Goal: Transaction & Acquisition: Purchase product/service

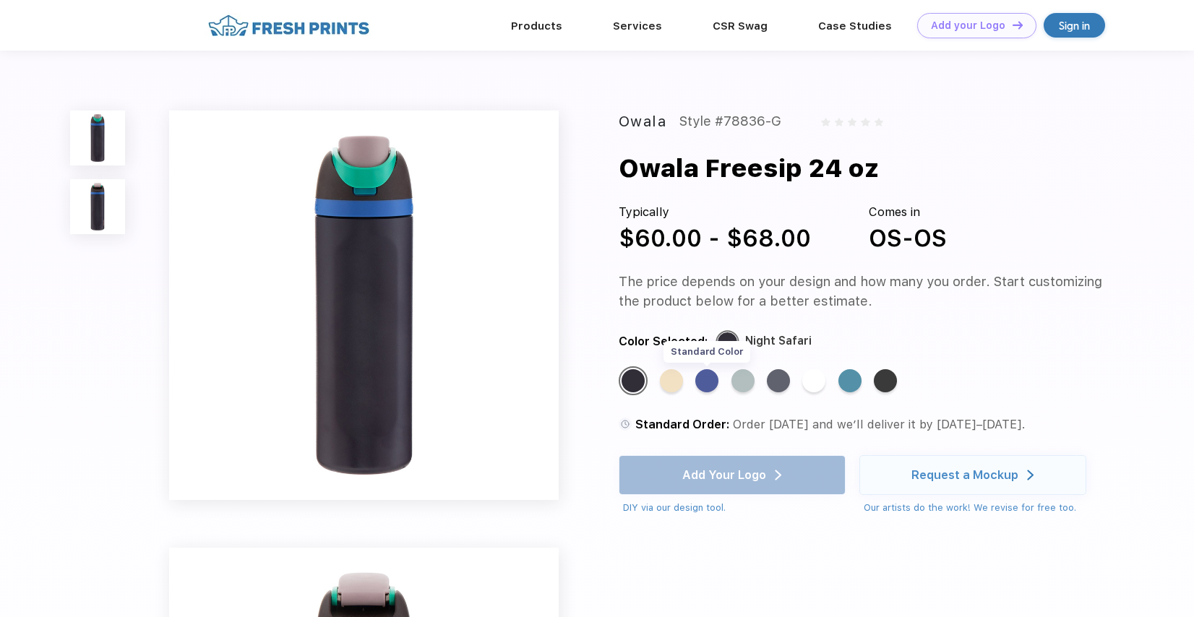
click at [711, 387] on div "Standard Color" at bounding box center [707, 380] width 23 height 23
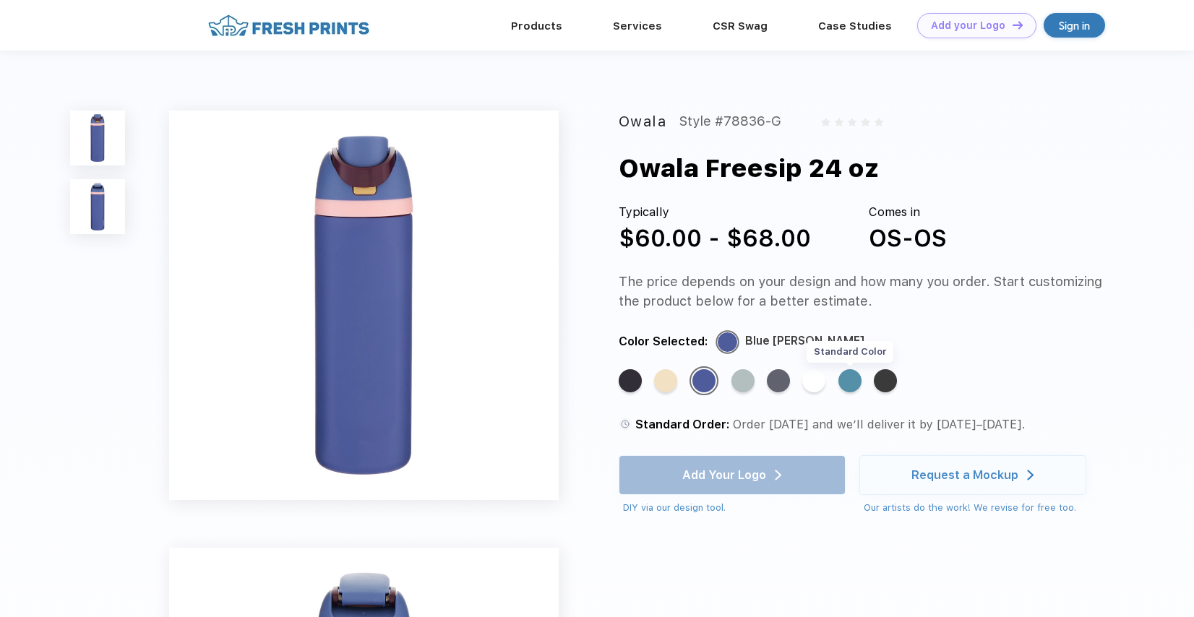
click at [862, 385] on div "Standard Color" at bounding box center [850, 380] width 23 height 23
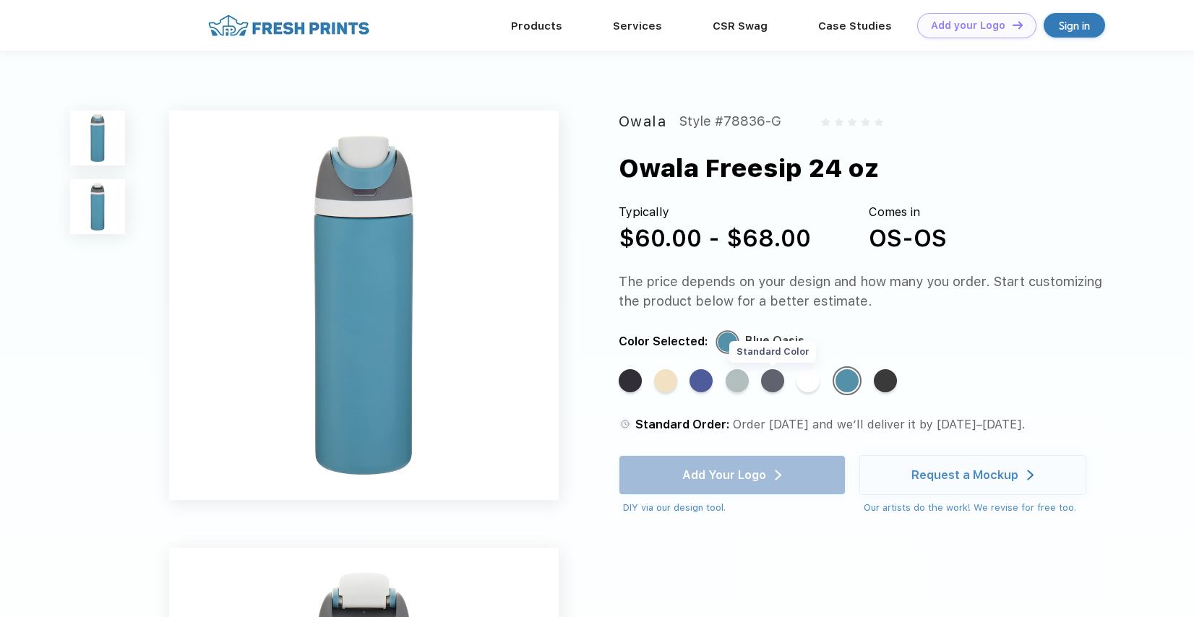
click at [782, 380] on div "Standard Color" at bounding box center [772, 380] width 23 height 23
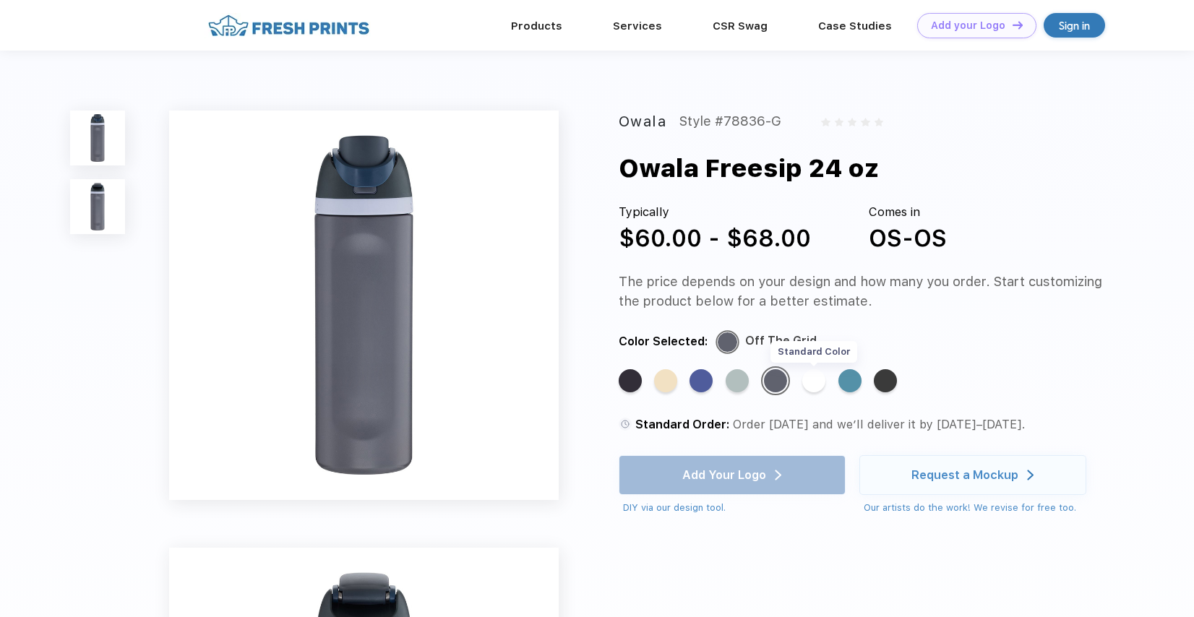
click at [818, 380] on div "Standard Color" at bounding box center [814, 380] width 23 height 23
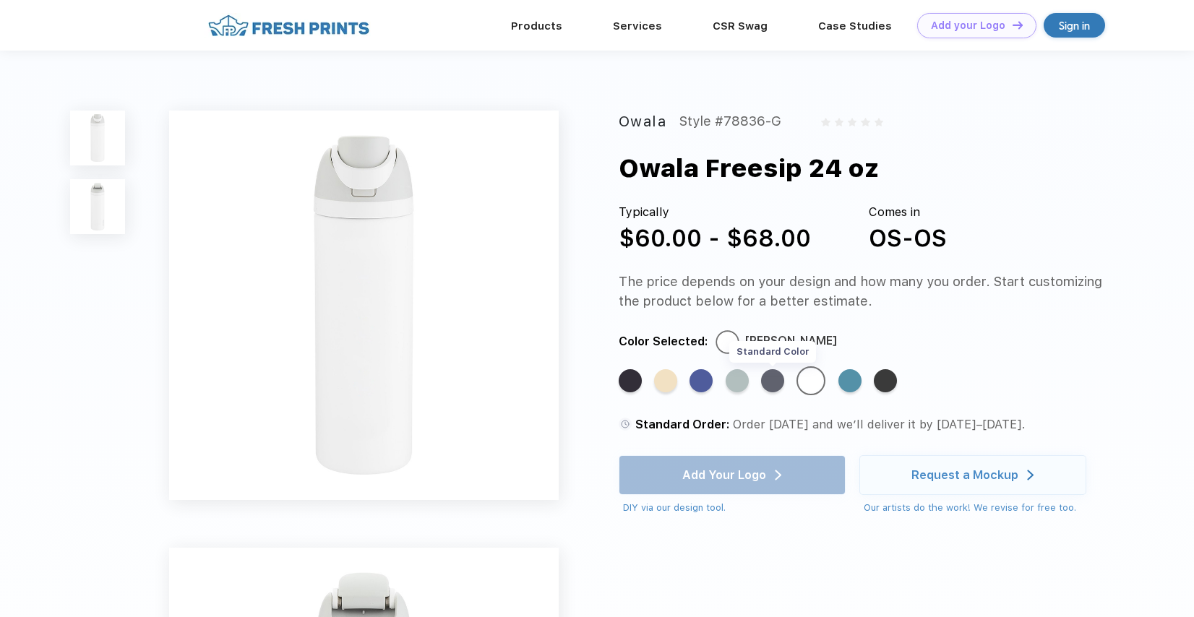
click at [774, 384] on div "Standard Color" at bounding box center [772, 380] width 23 height 23
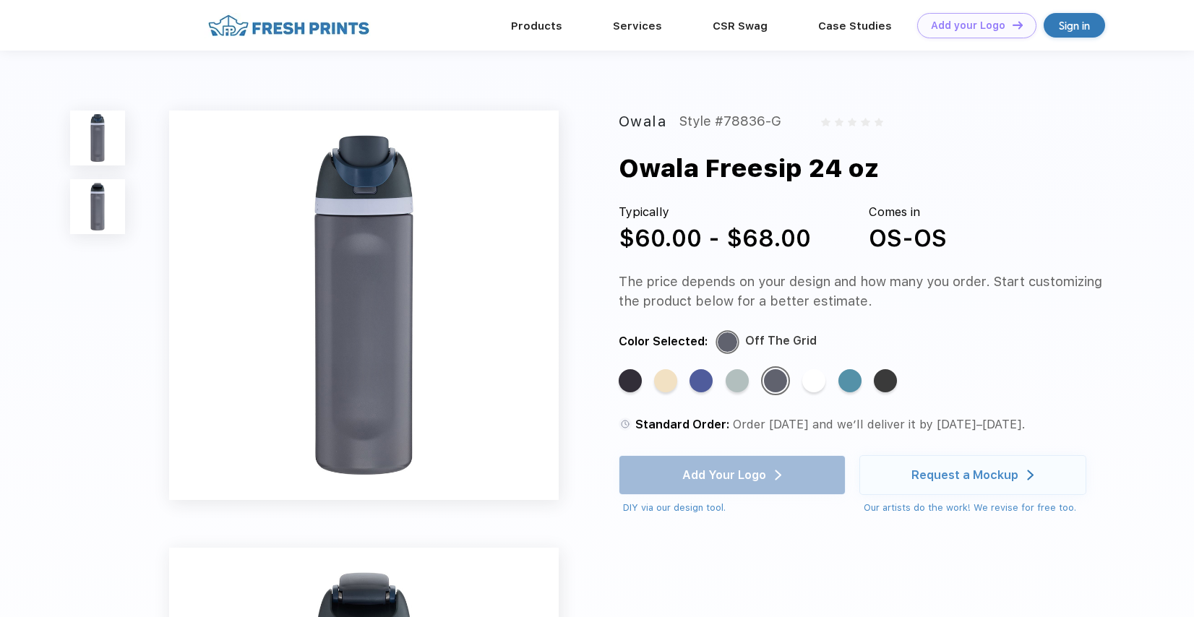
click at [837, 393] on div "Standard Color Standard Color Standard Color Standard Color Standard Color Stan…" at bounding box center [850, 387] width 463 height 41
click at [824, 386] on div "Standard Color" at bounding box center [814, 380] width 23 height 23
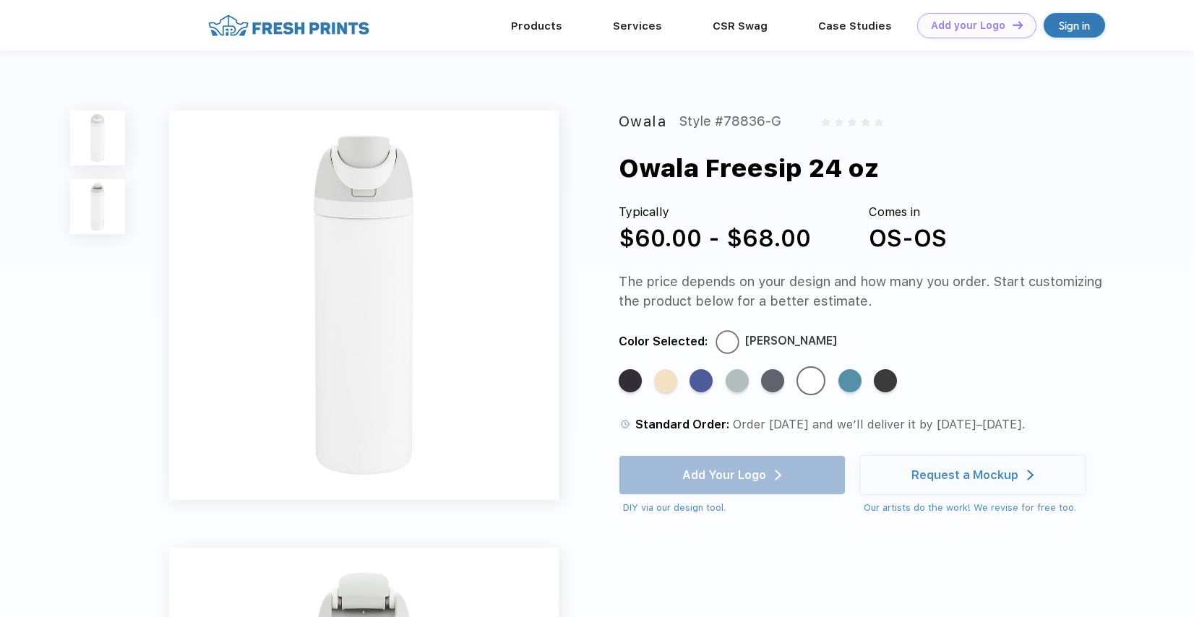
click at [104, 206] on img at bounding box center [97, 206] width 55 height 55
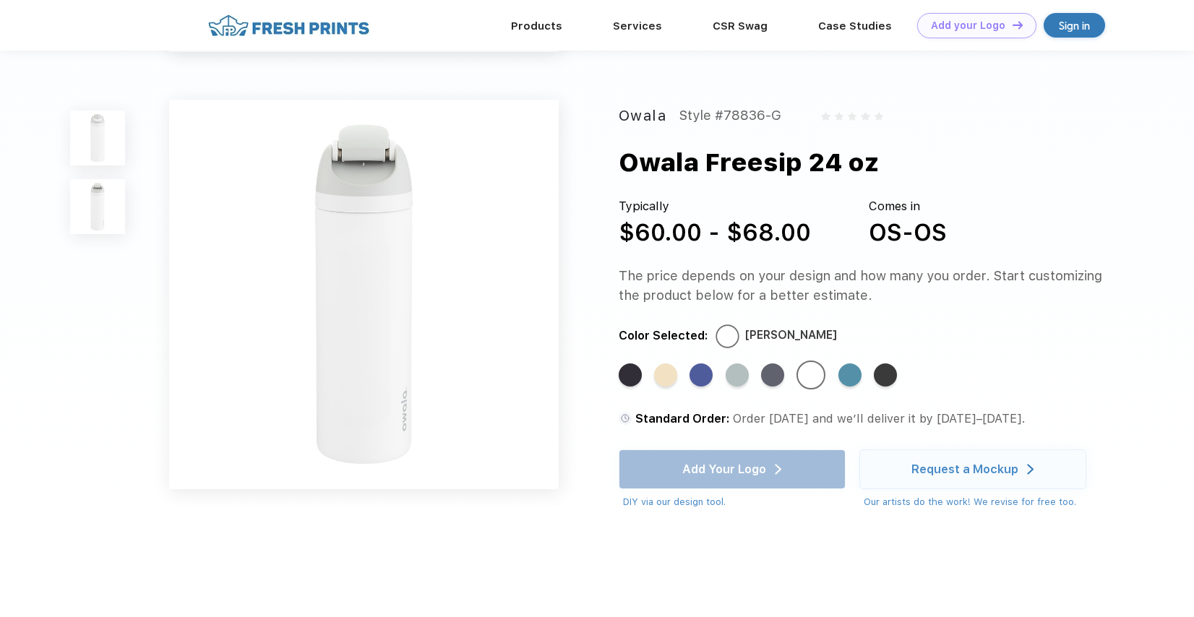
scroll to position [399, 0]
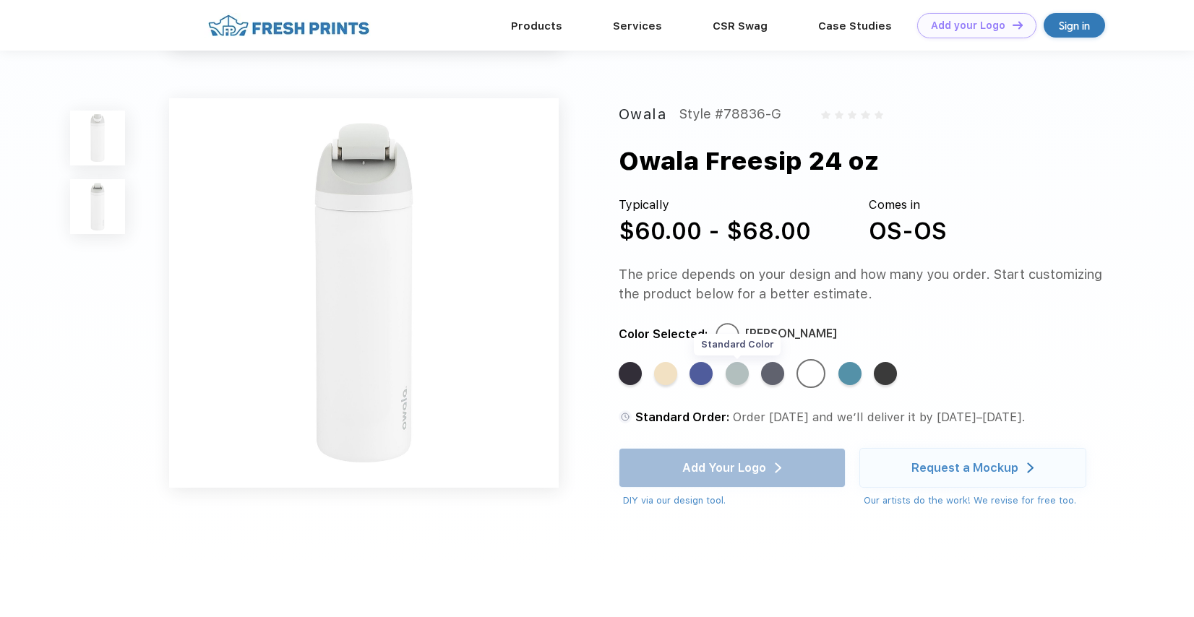
click at [738, 375] on div "Standard Color" at bounding box center [737, 373] width 23 height 23
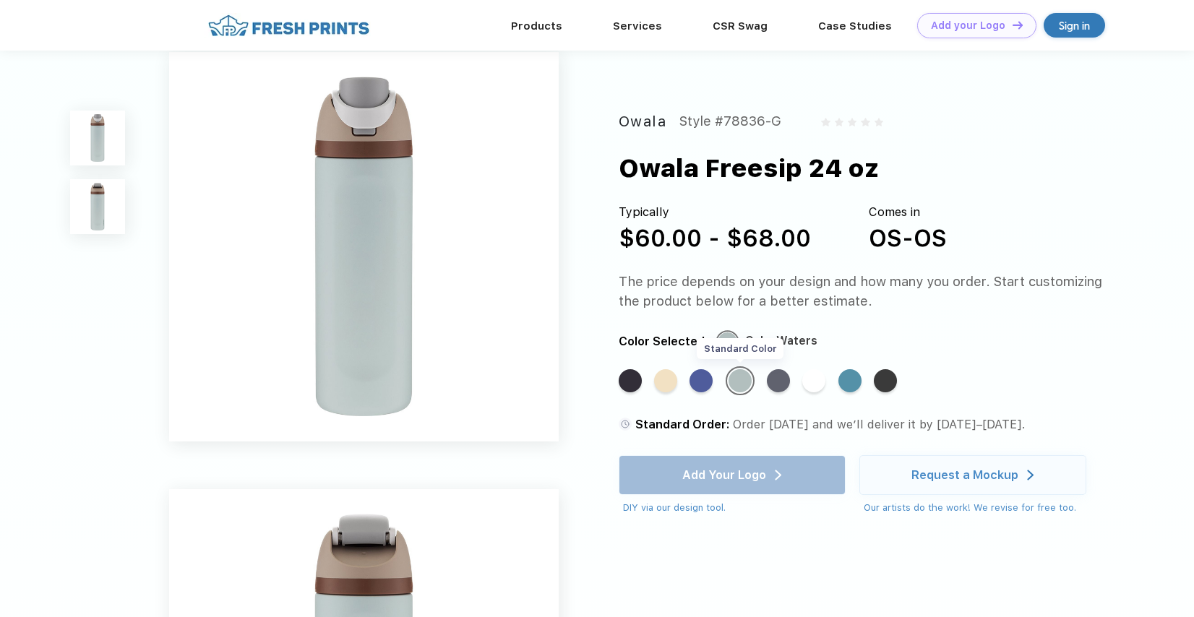
scroll to position [0, 0]
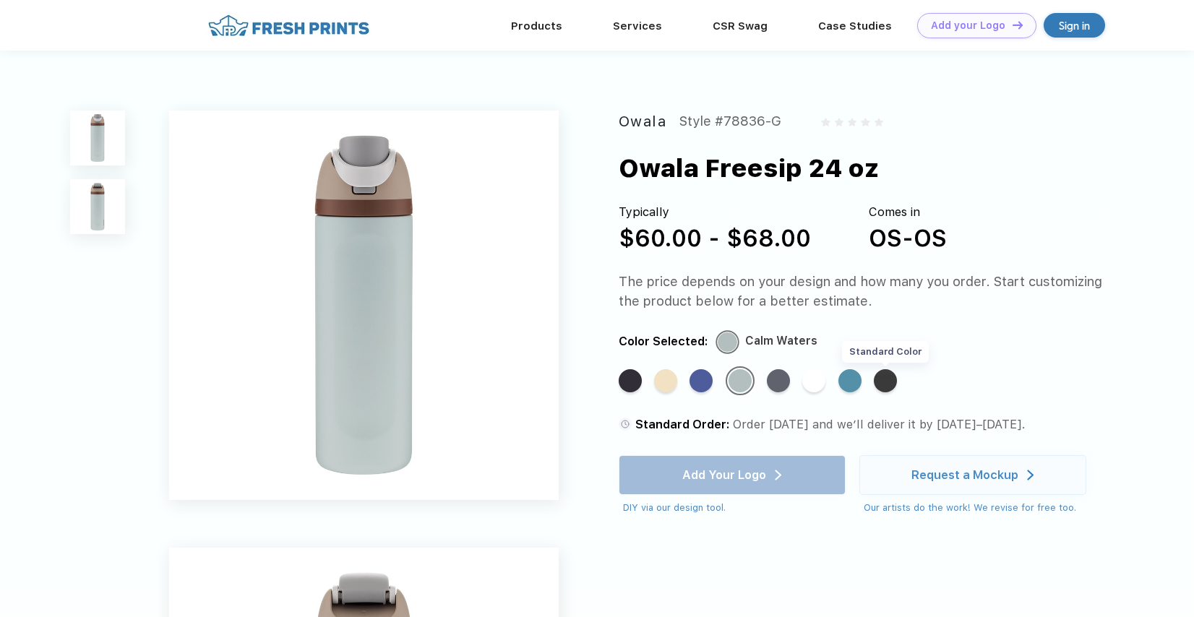
click at [880, 381] on div "Standard Color" at bounding box center [885, 380] width 23 height 23
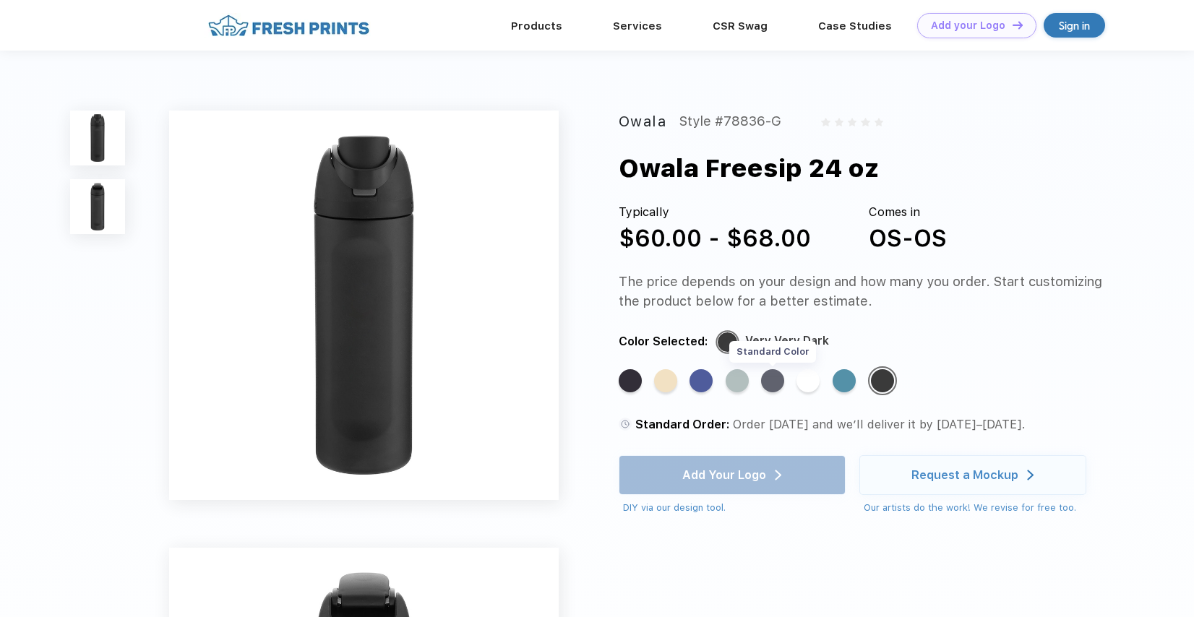
click at [769, 378] on div "Standard Color" at bounding box center [772, 380] width 23 height 23
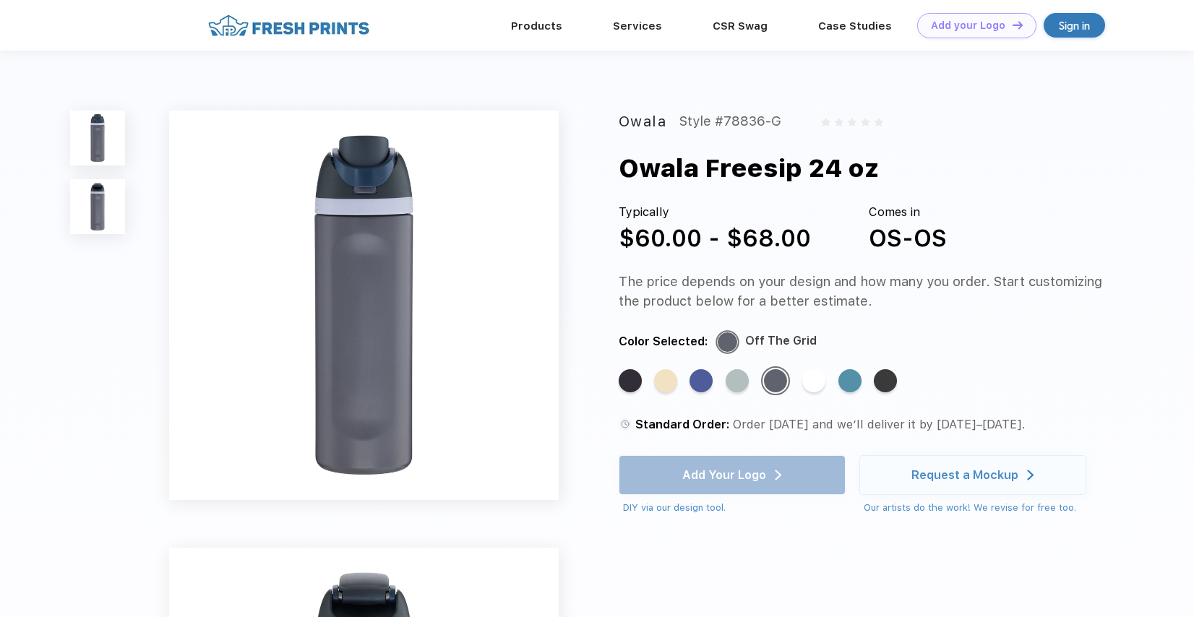
click at [104, 127] on img at bounding box center [97, 138] width 55 height 55
